Goal: Entertainment & Leisure: Consume media (video, audio)

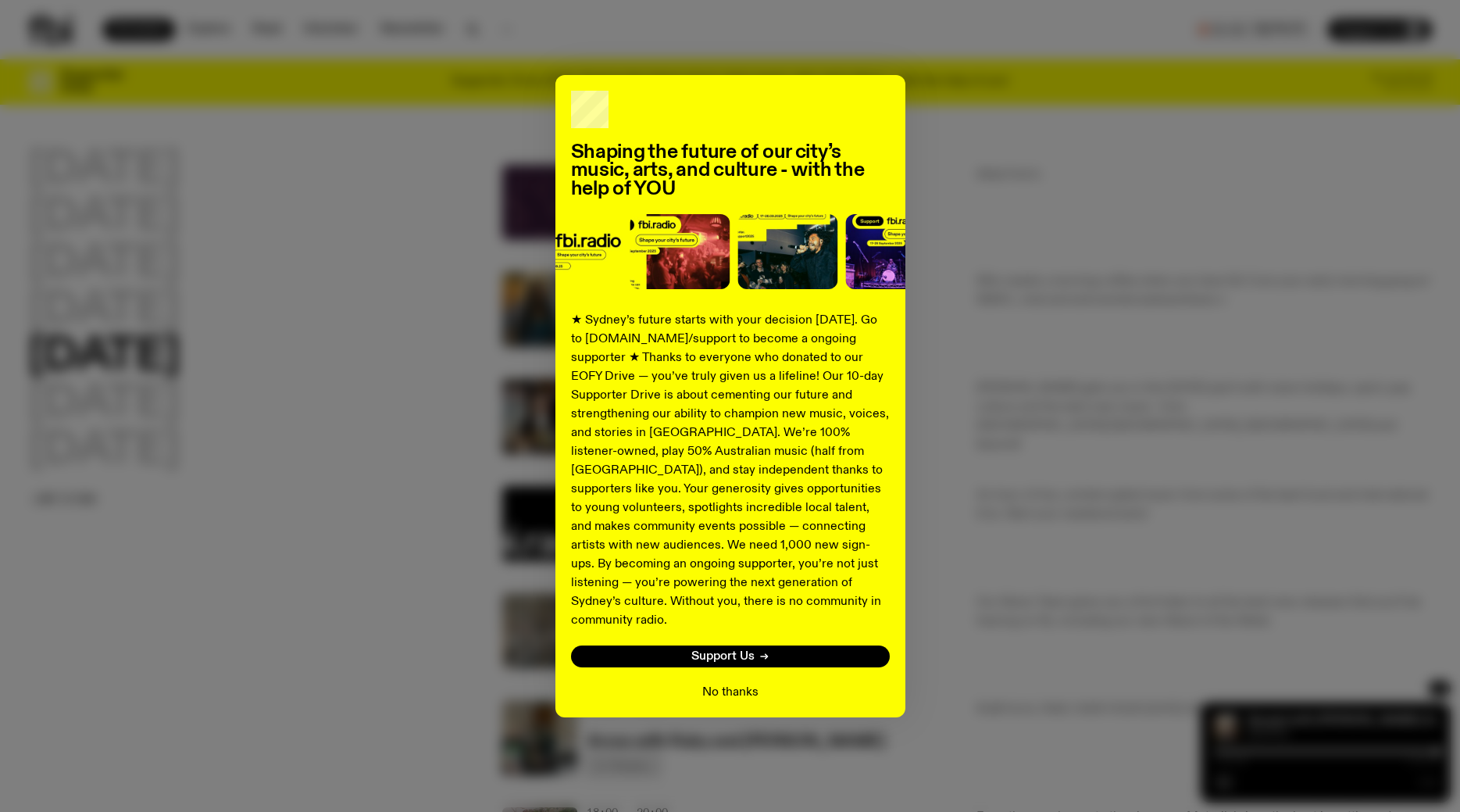
click at [732, 683] on button "No thanks" at bounding box center [730, 692] width 57 height 19
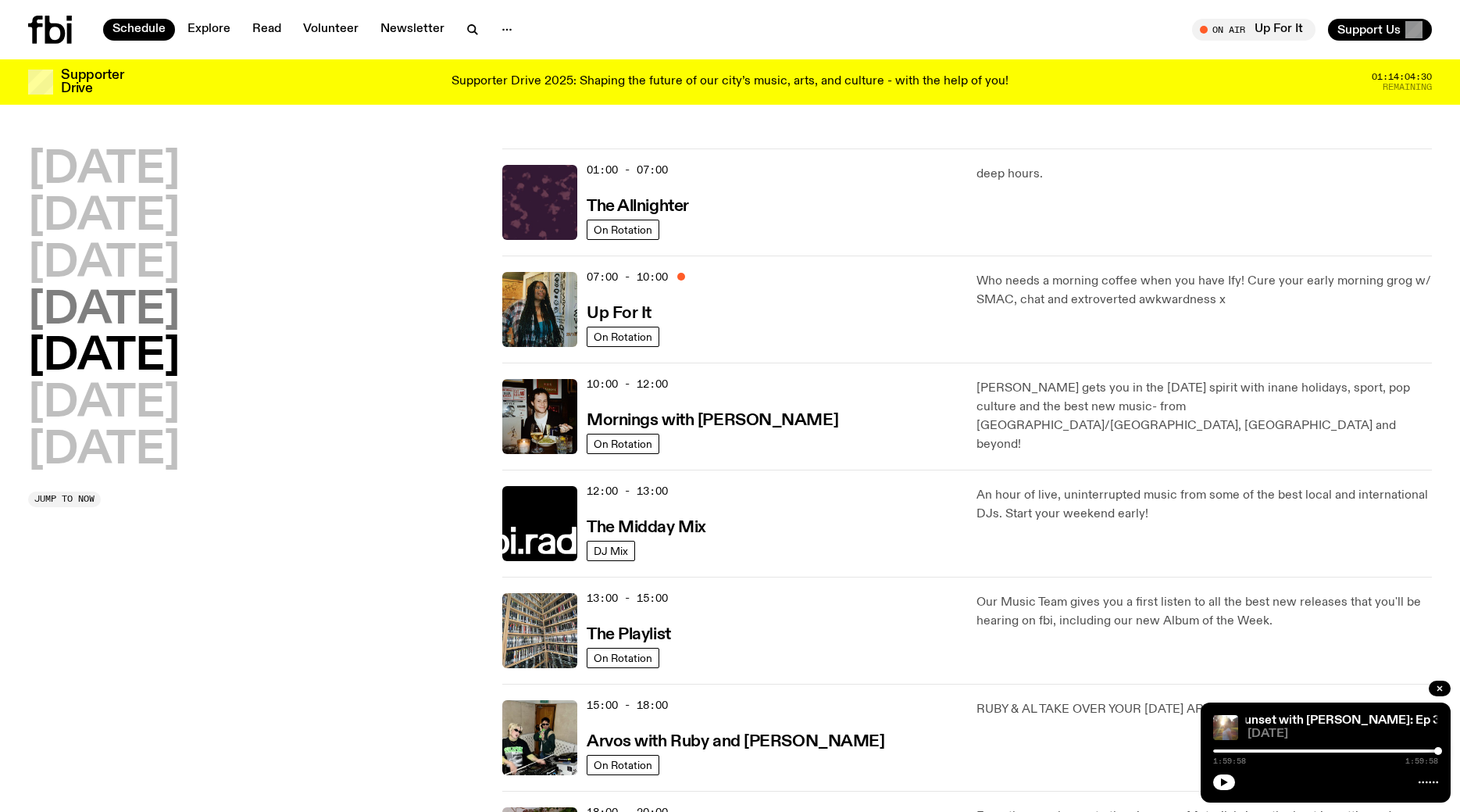
click at [165, 306] on h2 "[DATE]" at bounding box center [104, 311] width 151 height 44
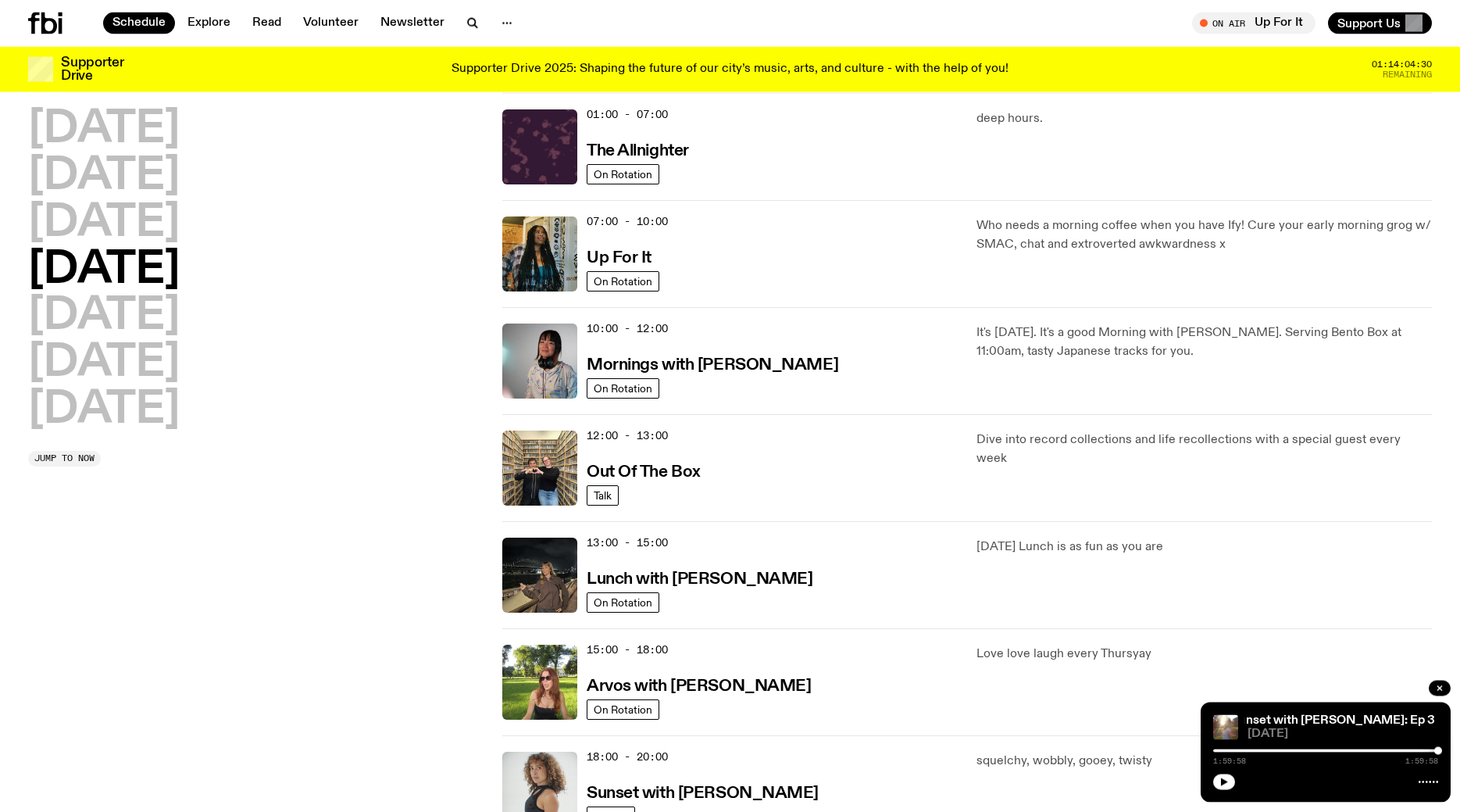
scroll to position [44, 0]
click at [1438, 690] on icon "button" at bounding box center [1439, 688] width 9 height 9
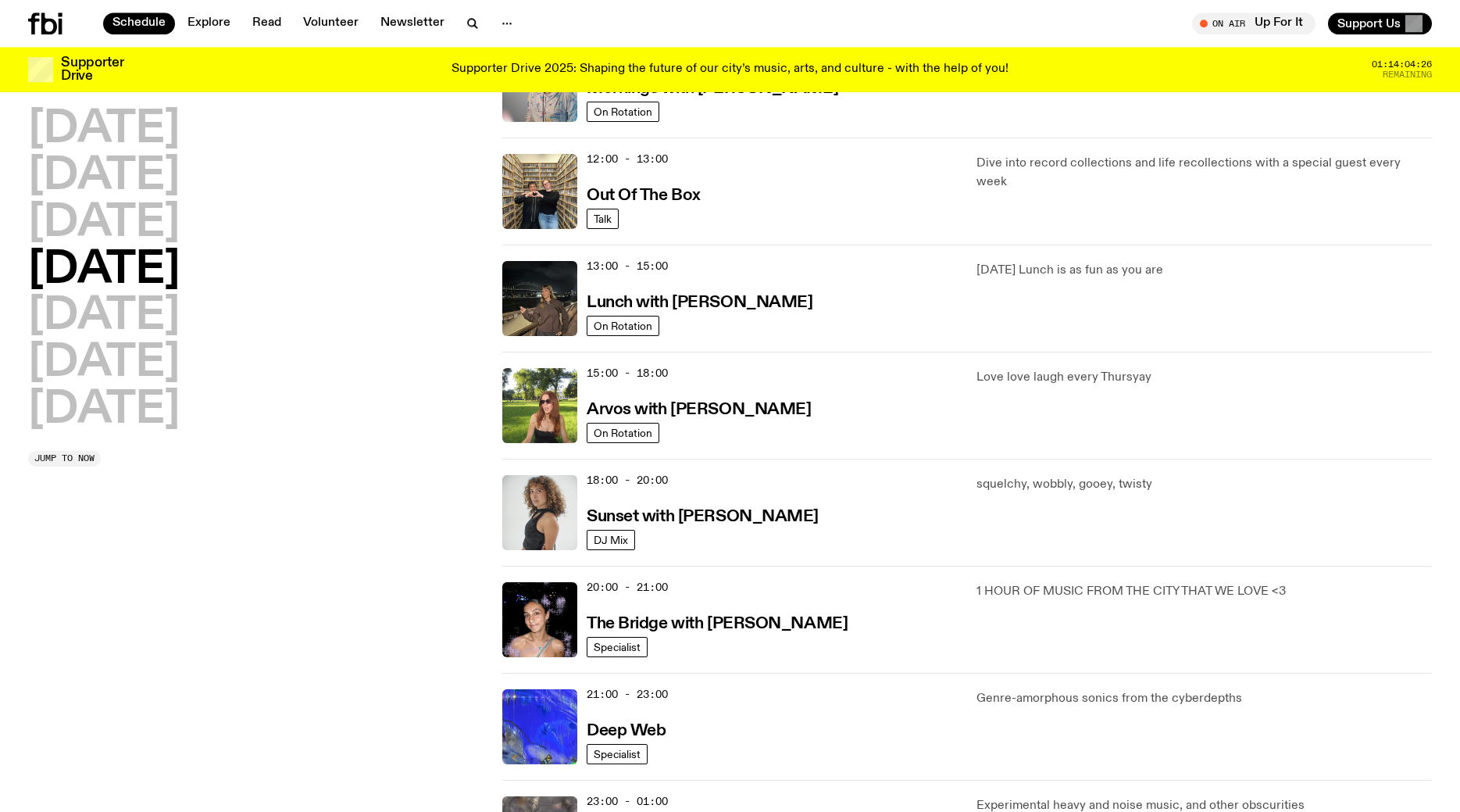
scroll to position [442, 0]
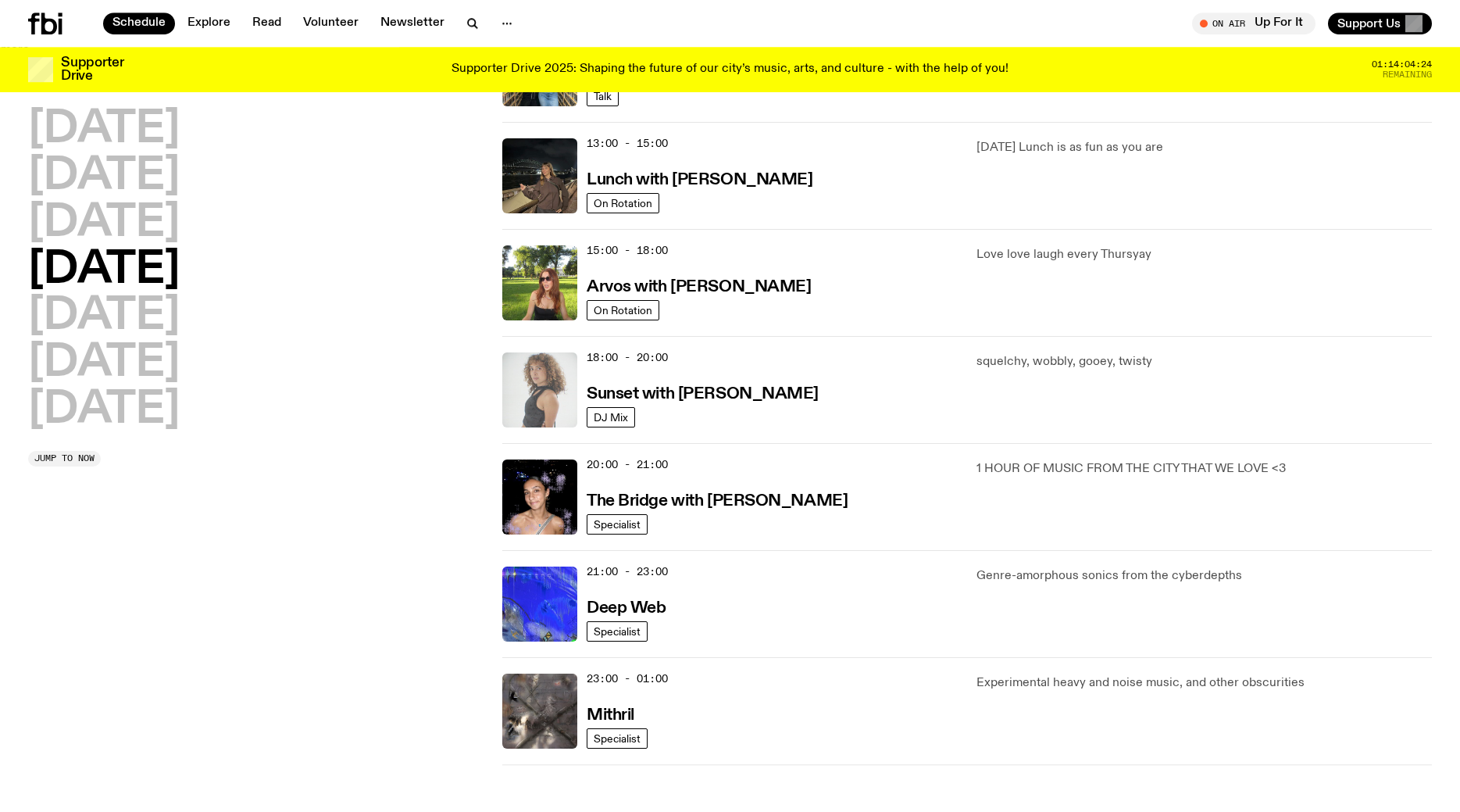
click at [547, 398] on img at bounding box center [539, 389] width 75 height 75
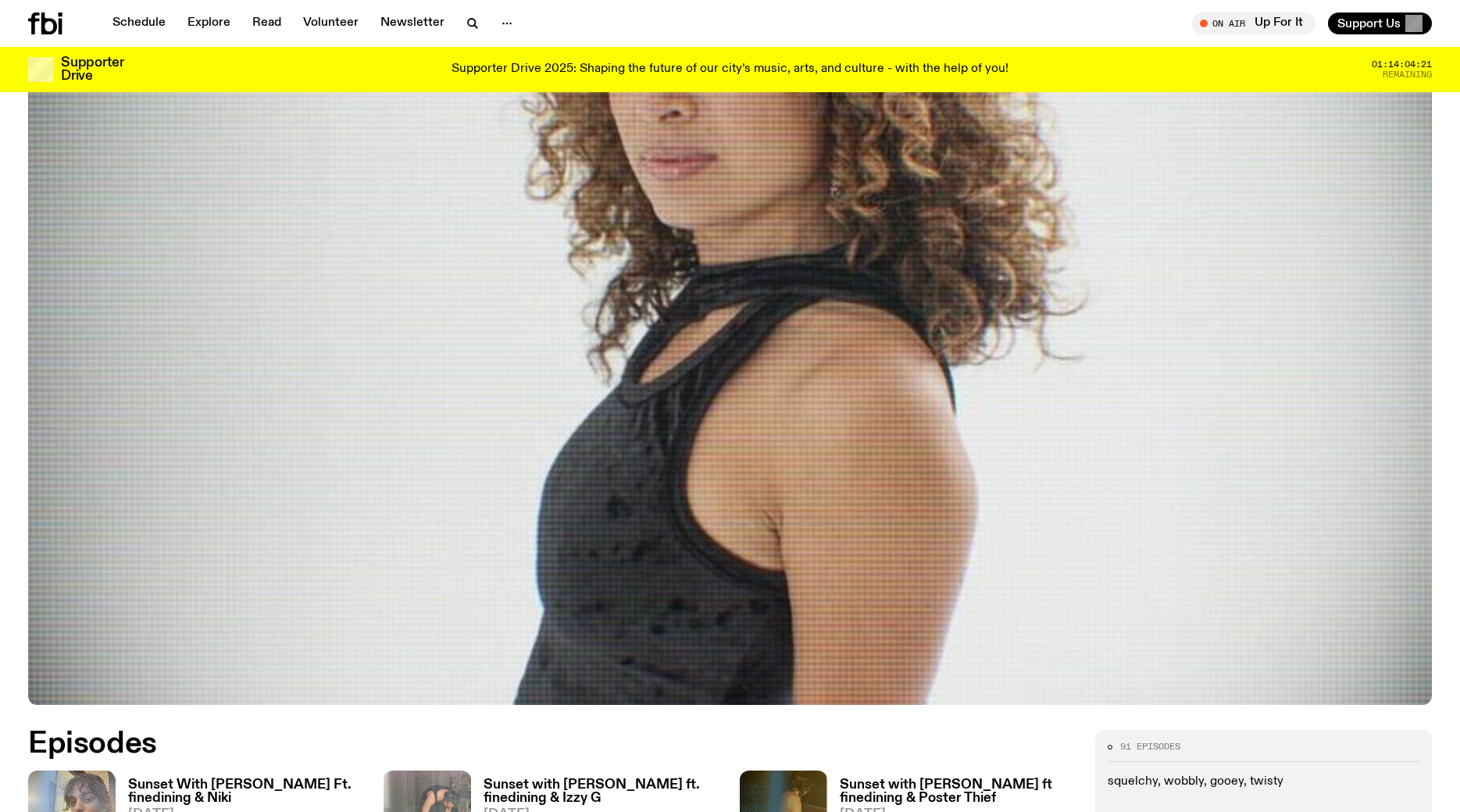
scroll to position [706, 0]
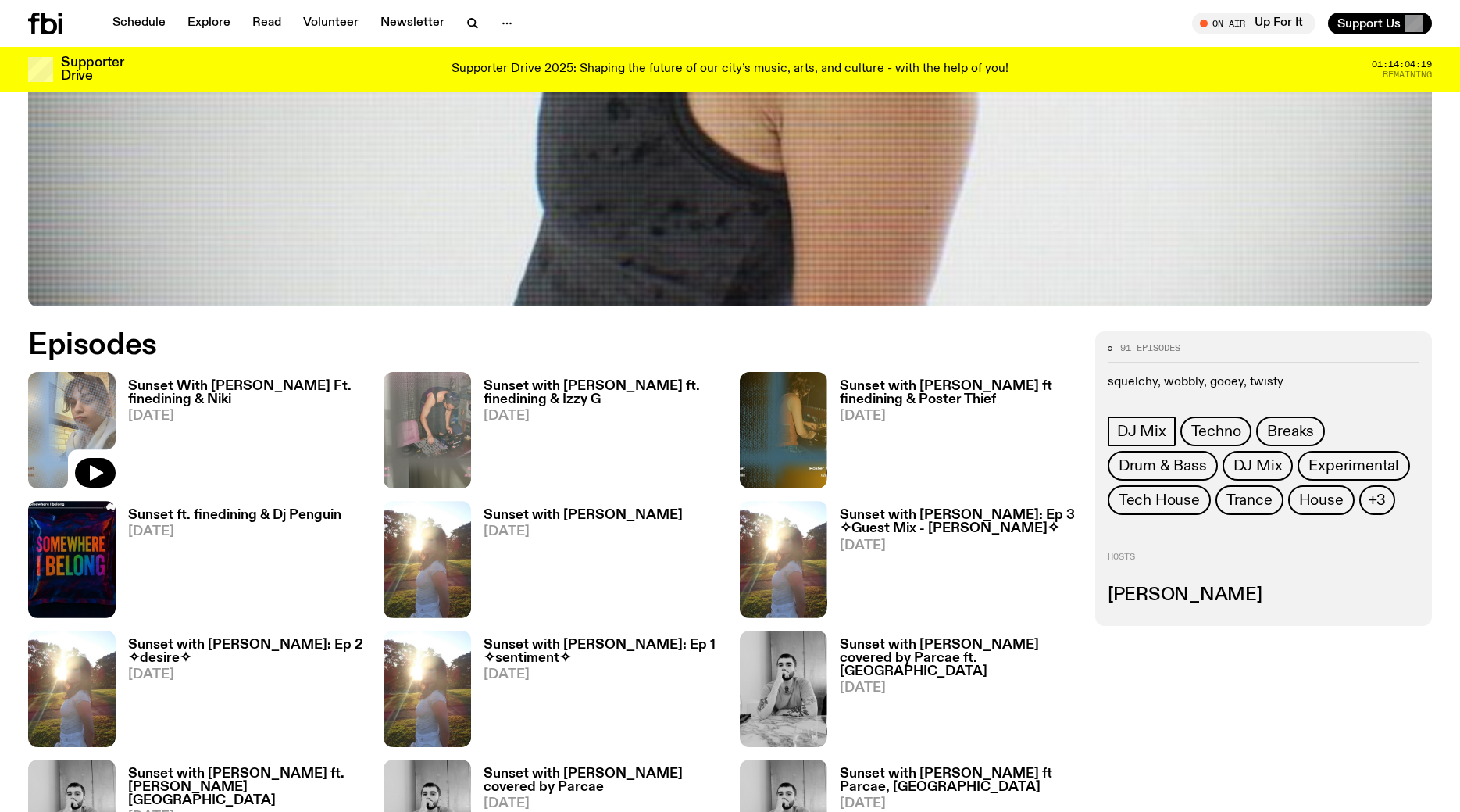
click at [81, 400] on img at bounding box center [72, 430] width 88 height 116
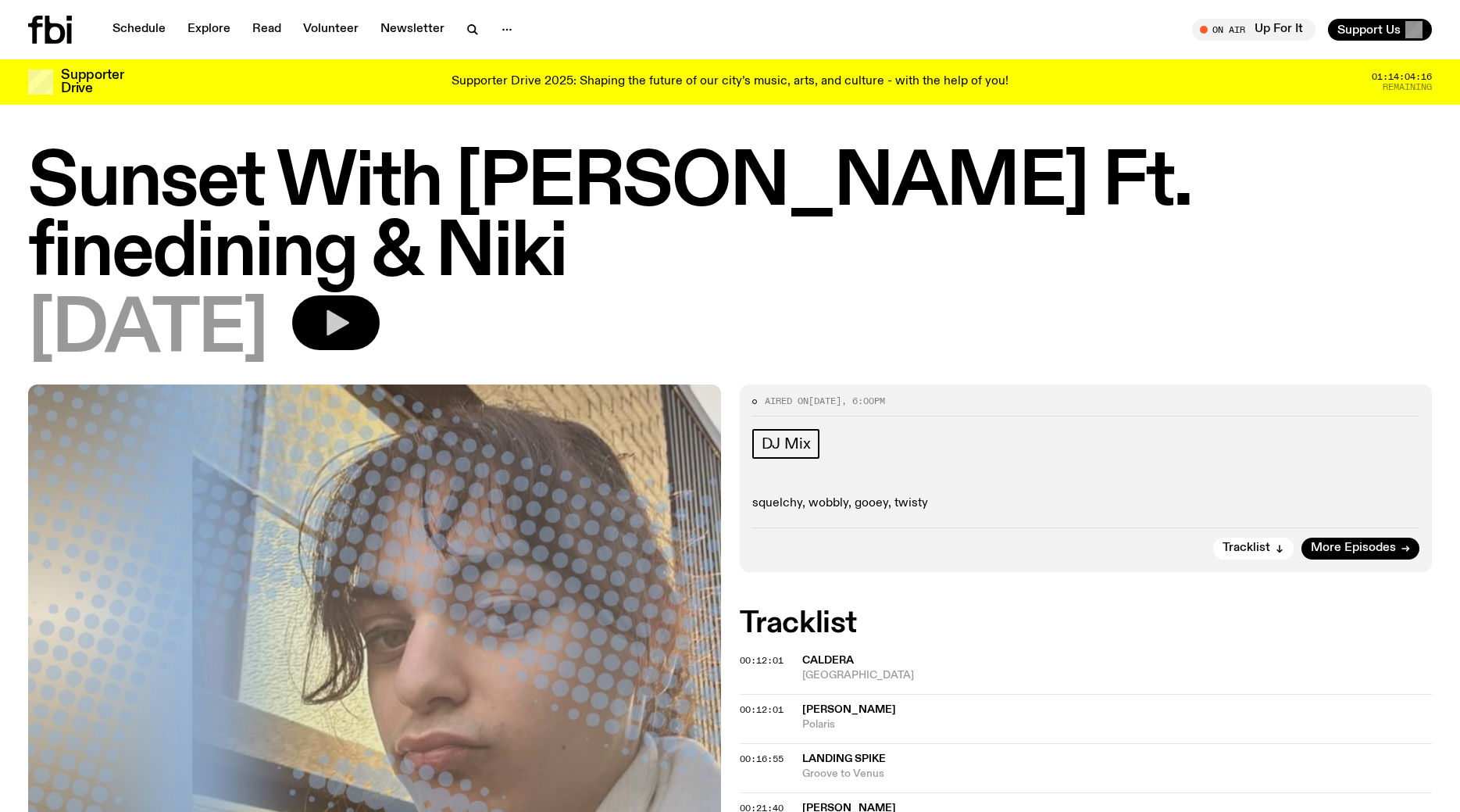
click at [349, 310] on icon "button" at bounding box center [337, 323] width 23 height 26
